Goal: Task Accomplishment & Management: Manage account settings

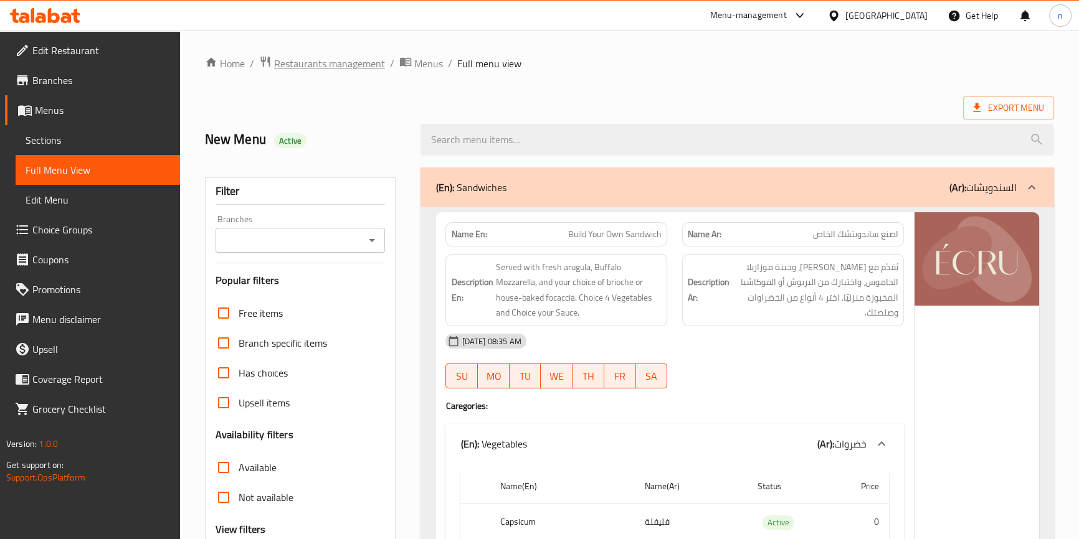
click at [353, 61] on span "Restaurants management" at bounding box center [329, 63] width 111 height 15
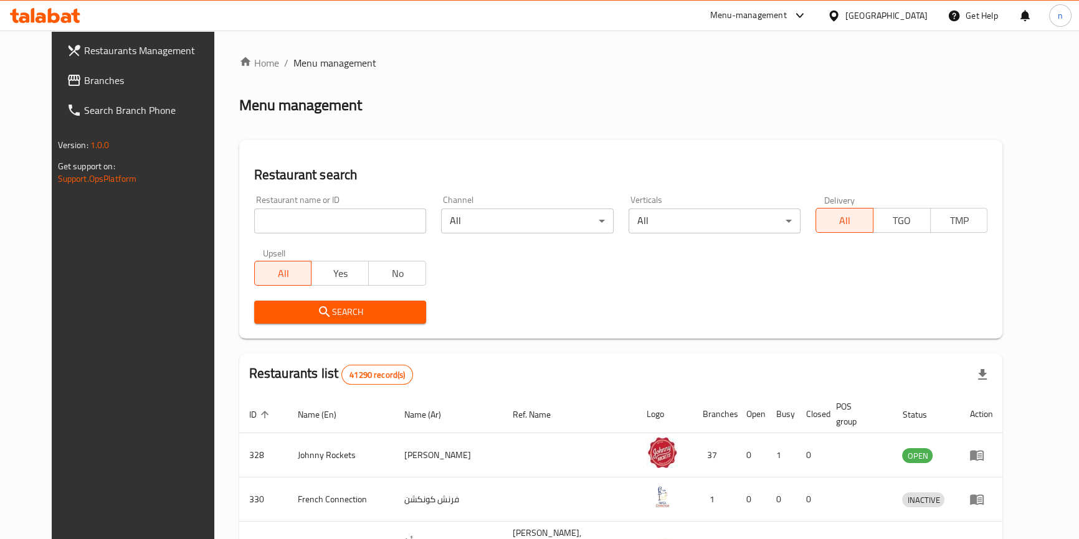
click at [882, 18] on div "[GEOGRAPHIC_DATA]" at bounding box center [886, 16] width 82 height 14
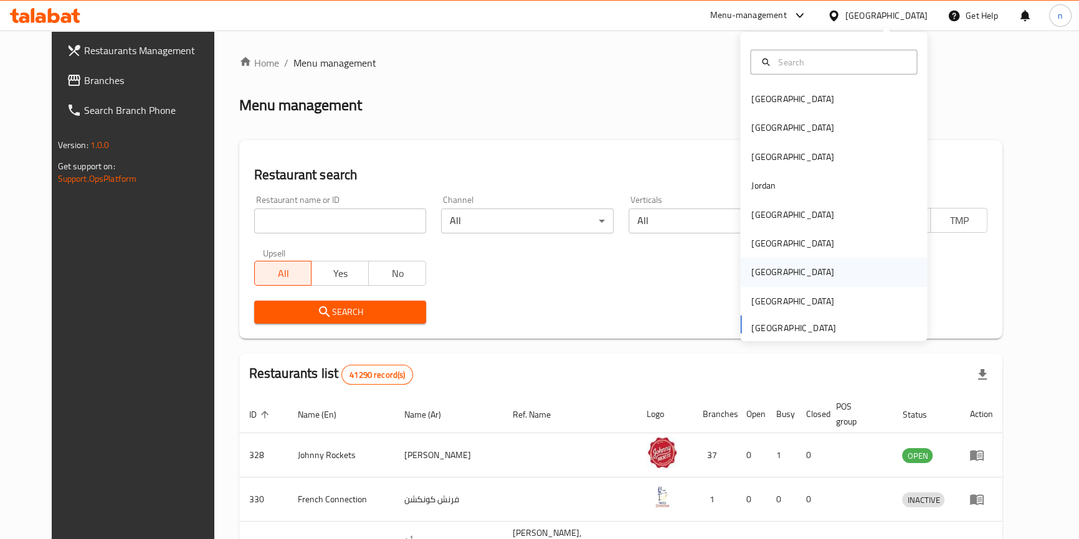
click at [777, 279] on div "[GEOGRAPHIC_DATA]" at bounding box center [833, 272] width 187 height 29
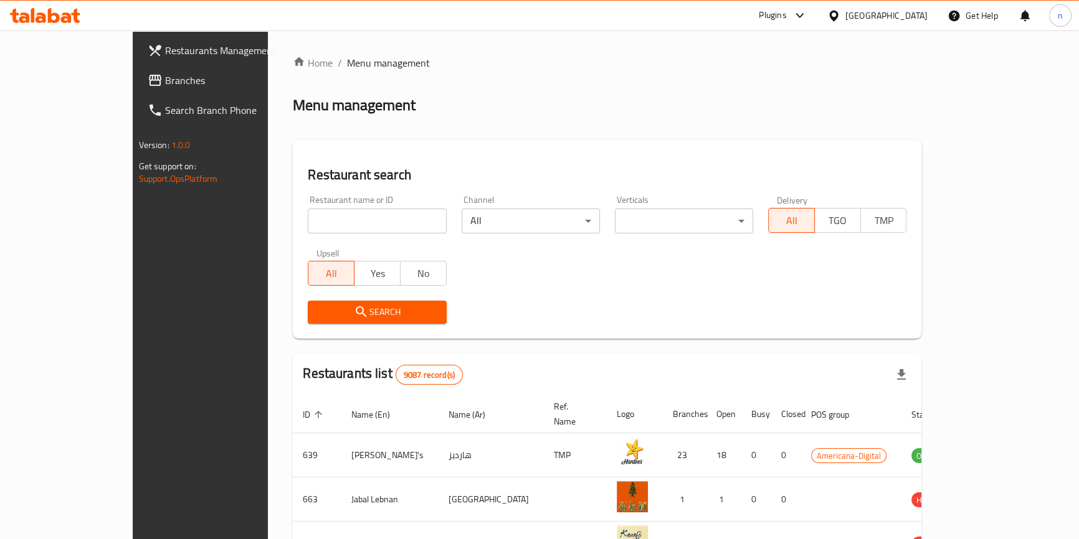
click at [138, 92] on link "Branches" at bounding box center [225, 80] width 175 height 30
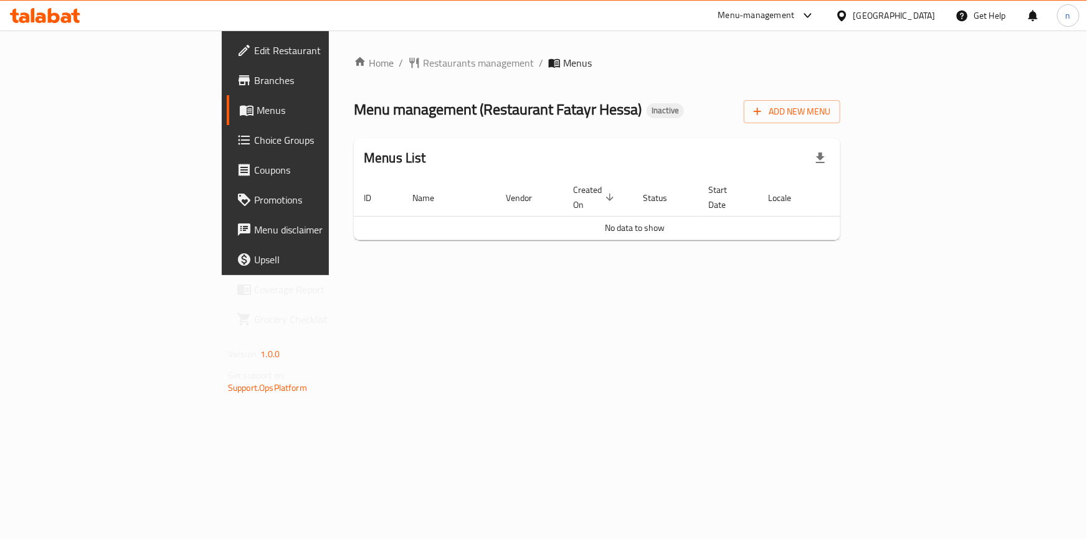
click at [840, 131] on div "Home / Restaurants management / Menus Menu management ( Restaurant Fatayr Hessa…" at bounding box center [597, 152] width 486 height 195
click at [830, 118] on span "Add New Menu" at bounding box center [792, 112] width 77 height 16
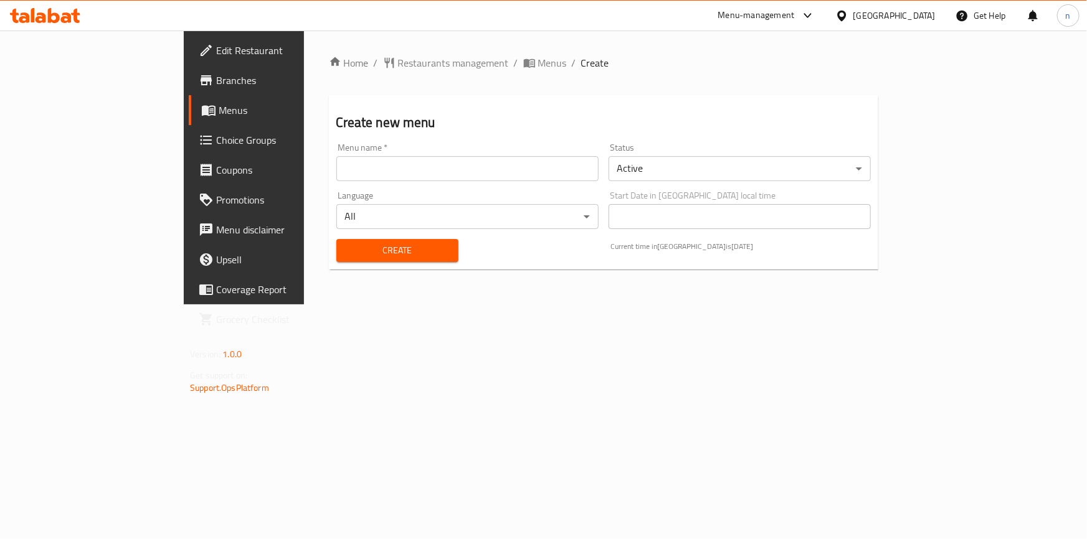
click at [486, 168] on input "text" at bounding box center [467, 168] width 262 height 25
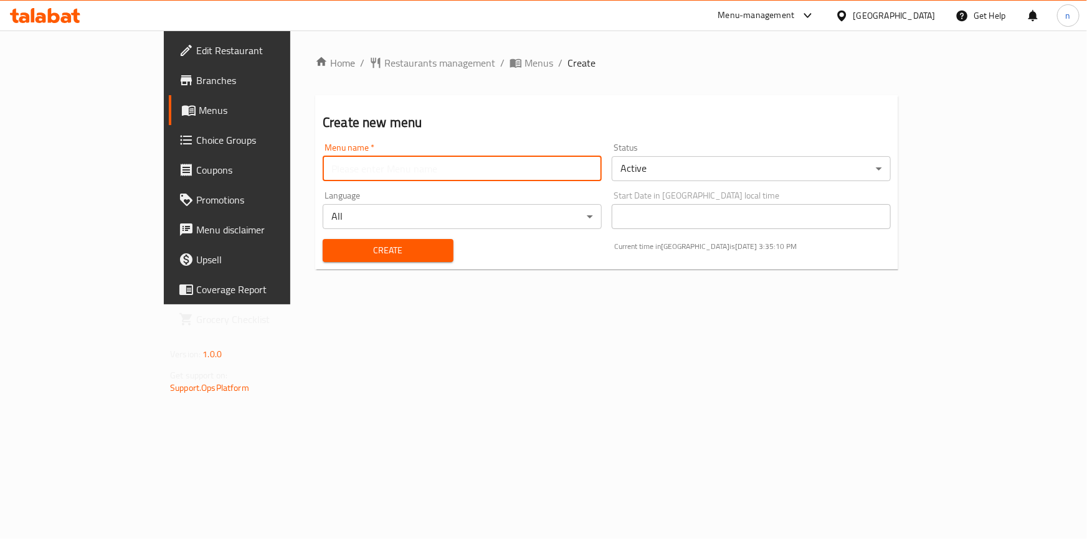
type input "9"
type input "13/9"
click at [371, 247] on span "Create" at bounding box center [388, 251] width 111 height 16
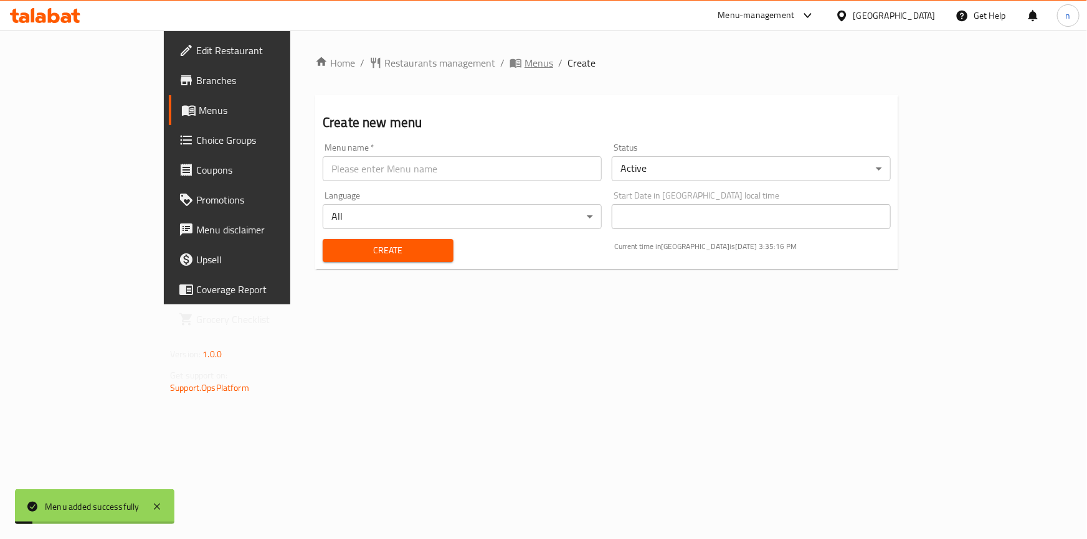
click at [524, 62] on span "Menus" at bounding box center [538, 62] width 29 height 15
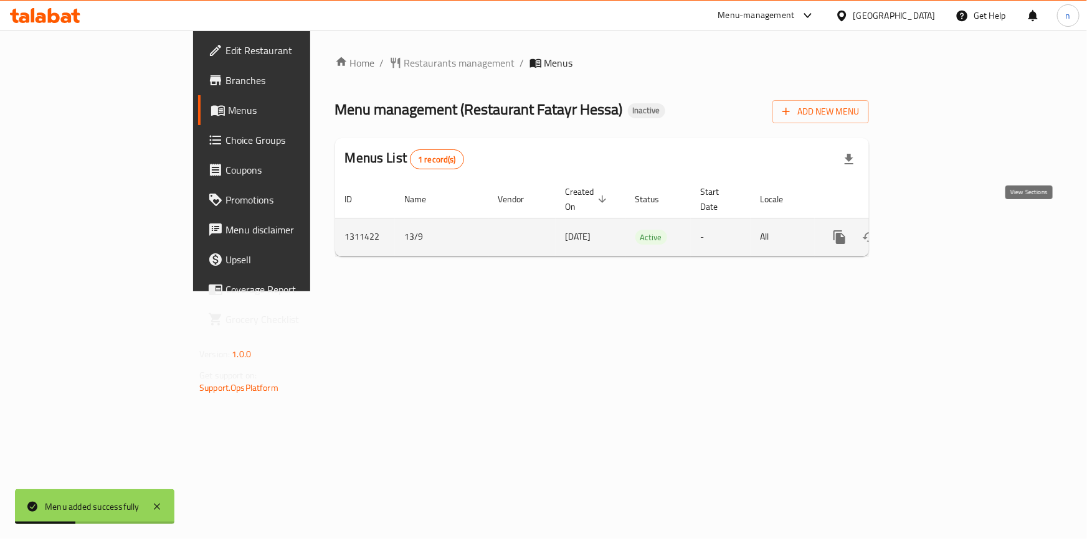
click at [944, 235] on link "enhanced table" at bounding box center [929, 237] width 30 height 30
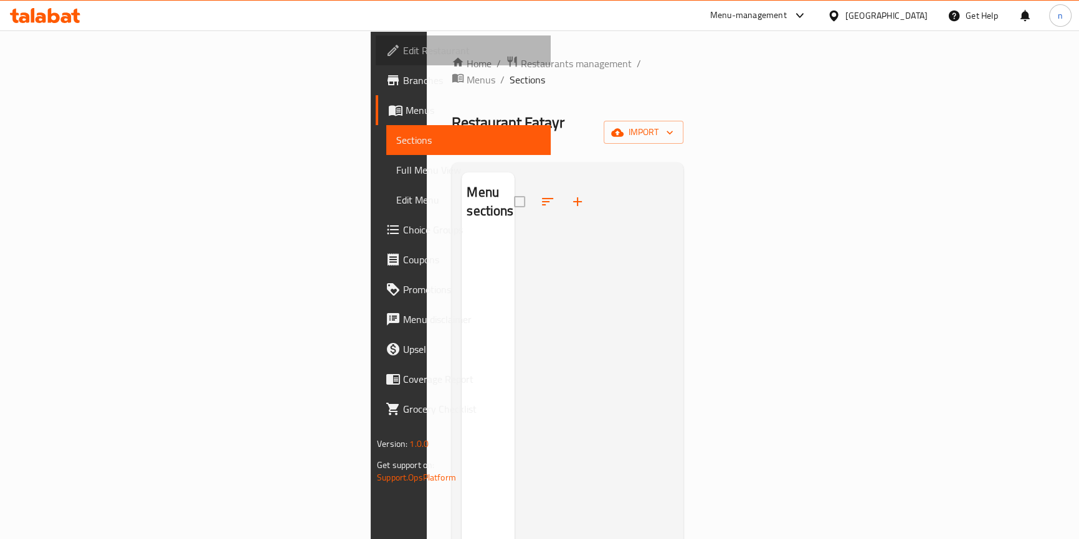
click at [376, 60] on link "Edit Restaurant" at bounding box center [463, 51] width 175 height 30
